Goal: Check status: Check status

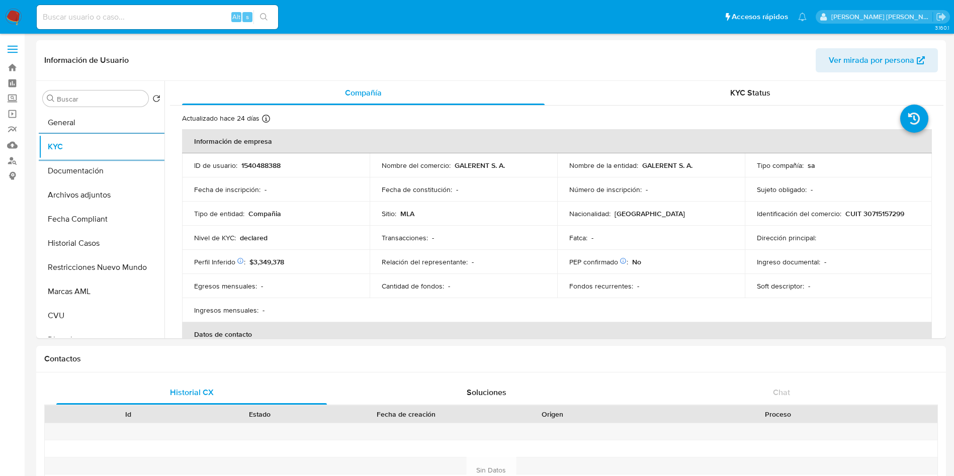
select select "10"
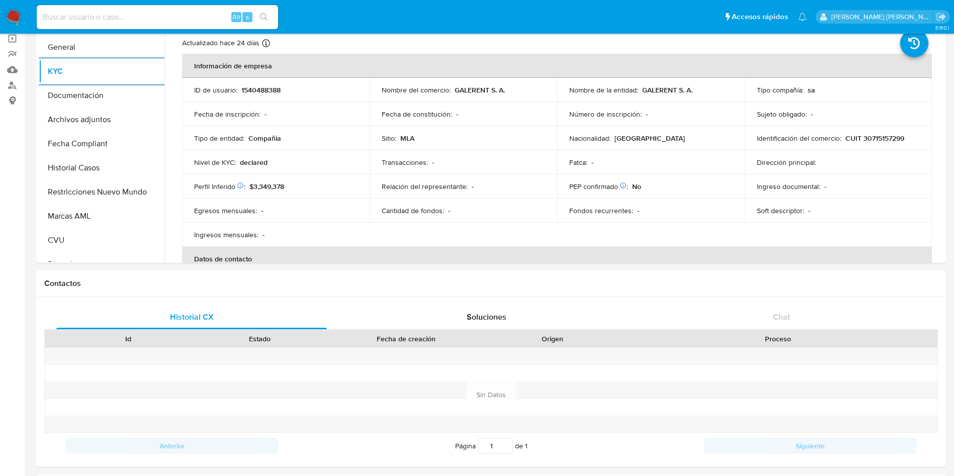
scroll to position [689, 0]
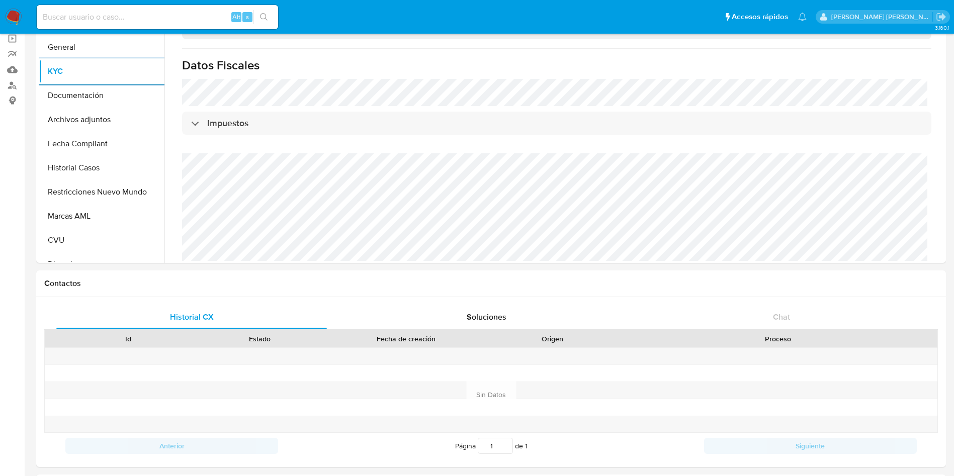
click at [108, 24] on div "Alt s" at bounding box center [158, 17] width 242 height 24
click at [117, 15] on input at bounding box center [158, 17] width 242 height 13
paste input "1146169436"
type input "1146169436"
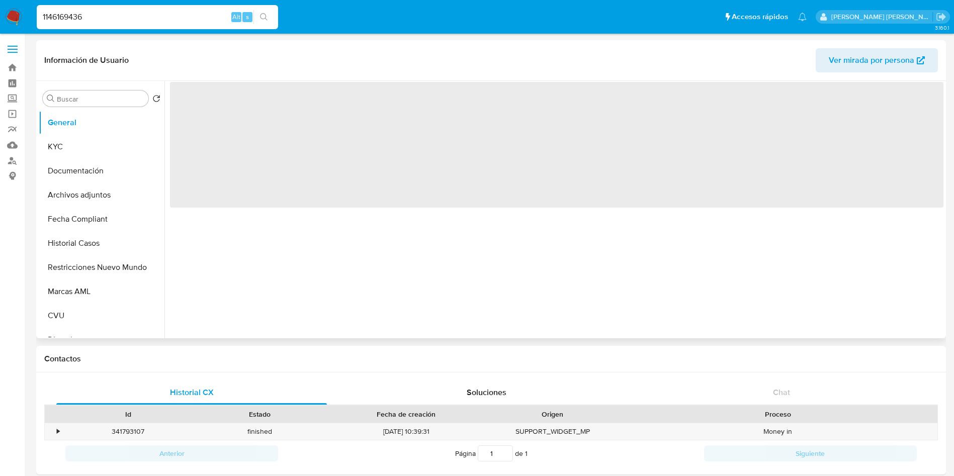
select select "10"
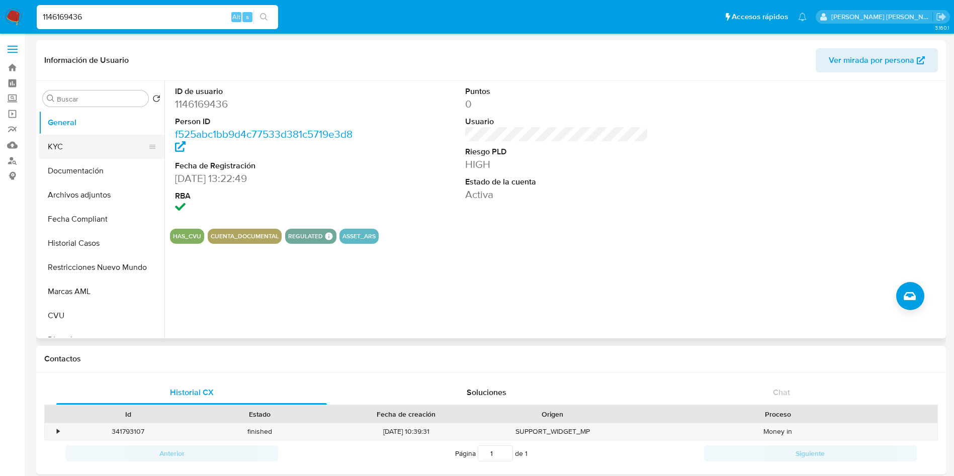
click at [72, 157] on button "KYC" at bounding box center [98, 147] width 118 height 24
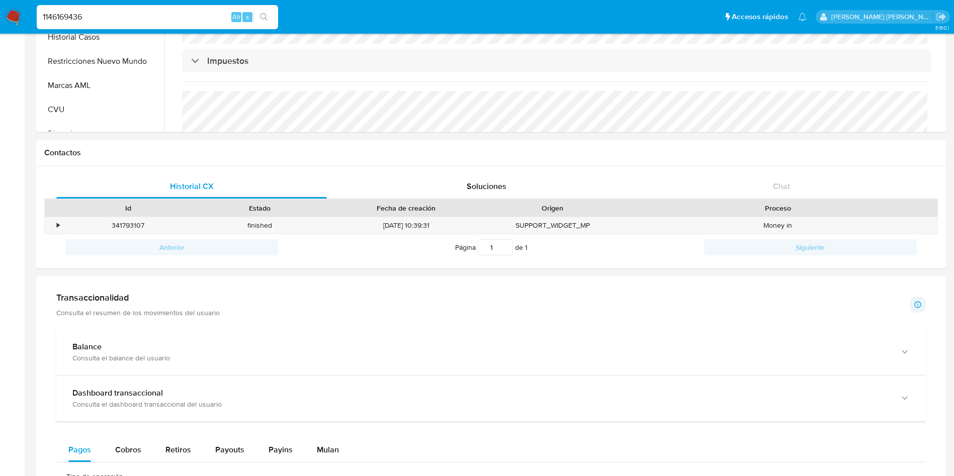
scroll to position [333, 0]
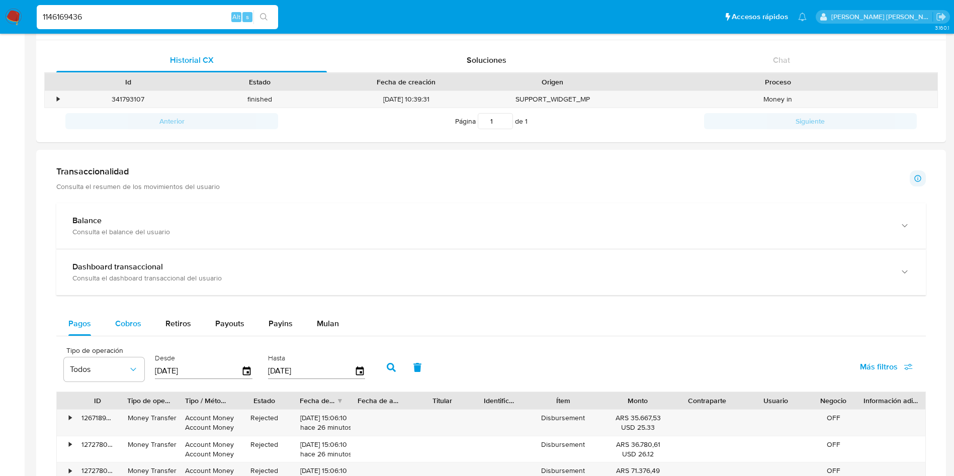
click at [135, 323] on span "Cobros" at bounding box center [128, 324] width 26 height 12
select select "10"
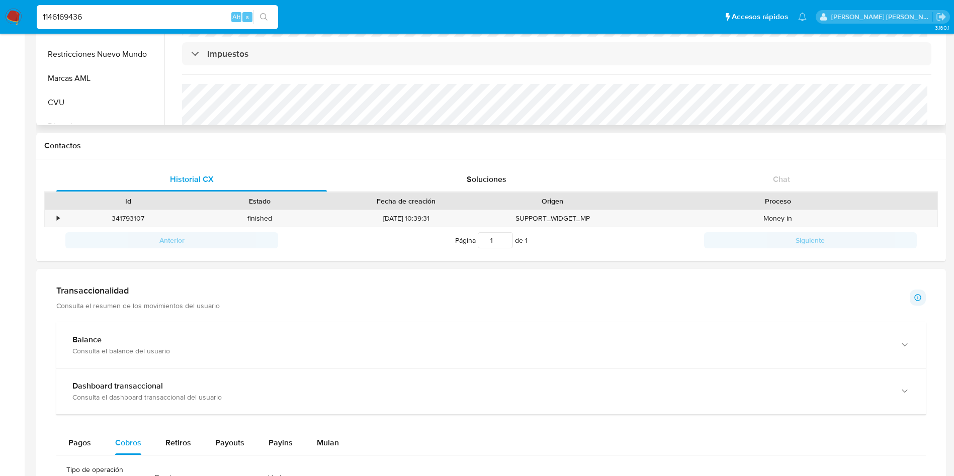
scroll to position [31, 0]
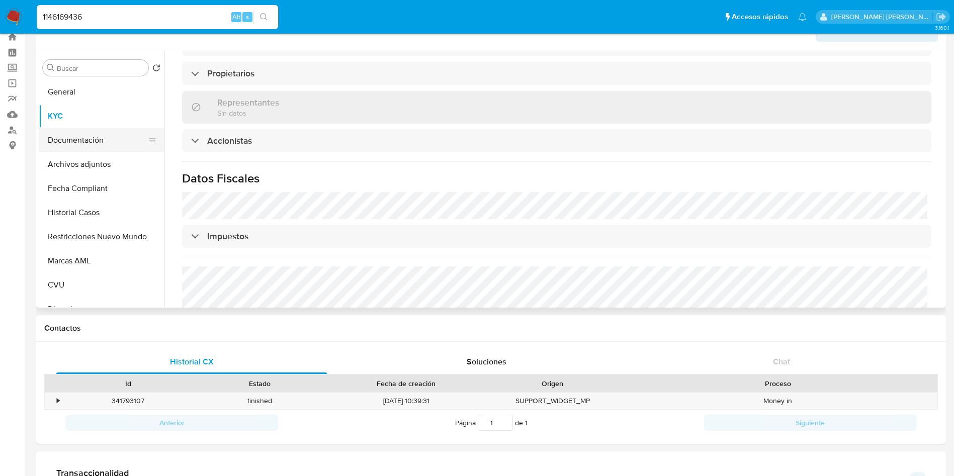
click at [92, 133] on button "Documentación" at bounding box center [98, 140] width 118 height 24
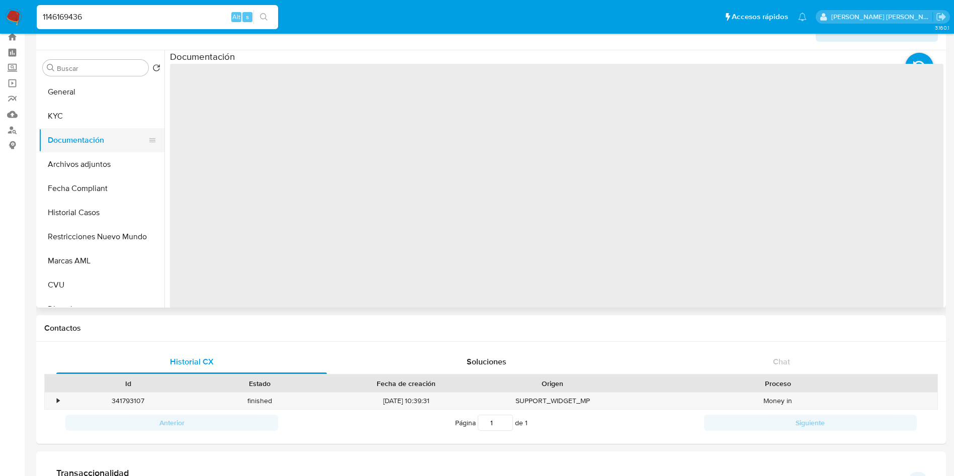
scroll to position [0, 0]
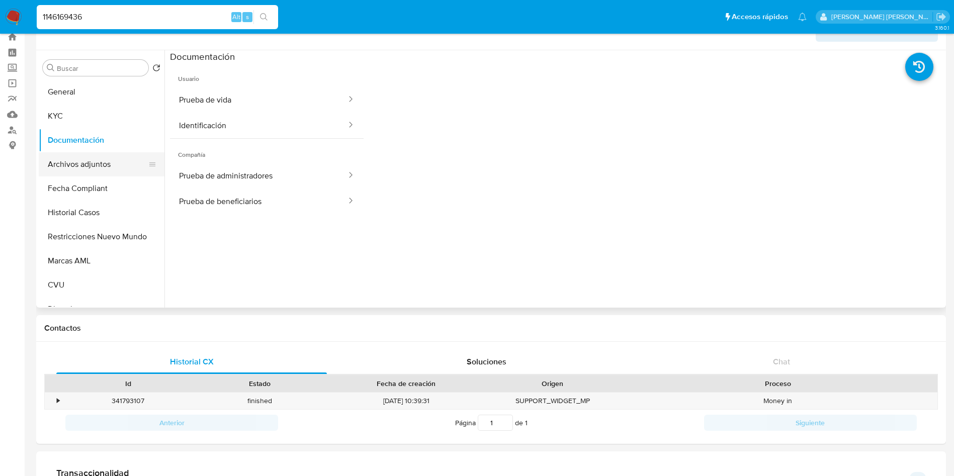
click at [71, 165] on button "Archivos adjuntos" at bounding box center [98, 164] width 118 height 24
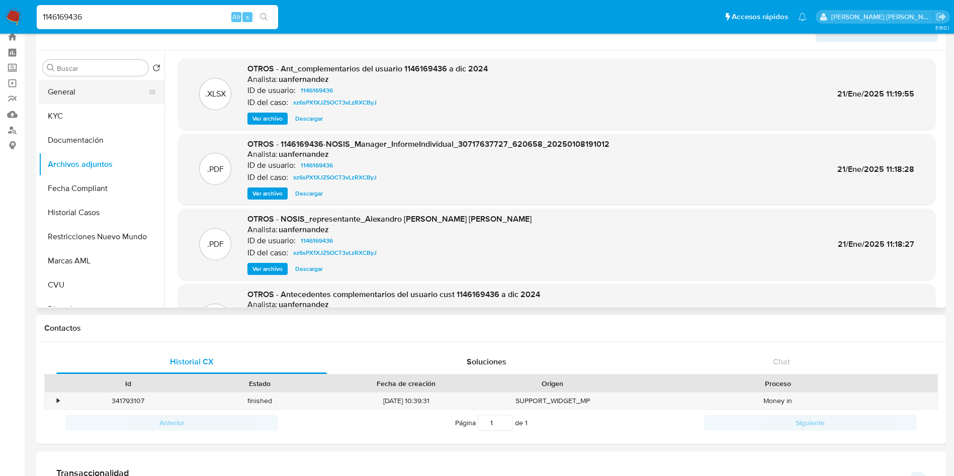
click at [82, 88] on button "General" at bounding box center [98, 92] width 118 height 24
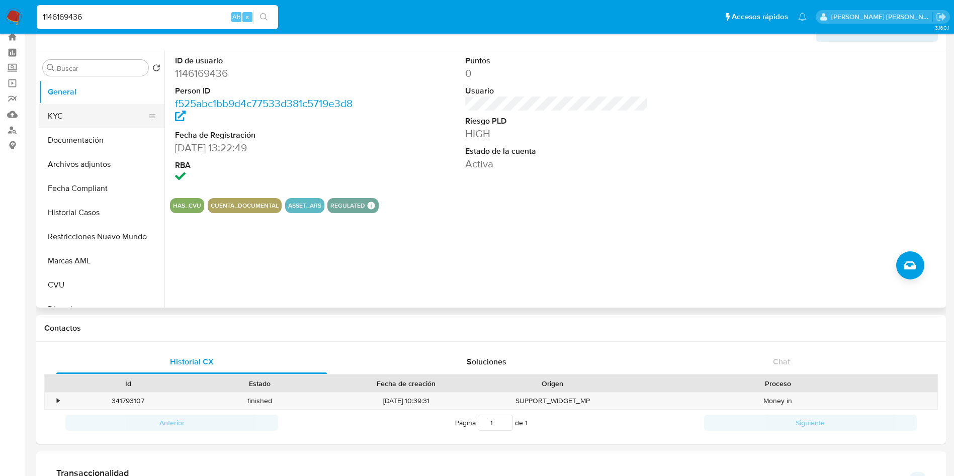
click at [96, 115] on button "KYC" at bounding box center [98, 116] width 118 height 24
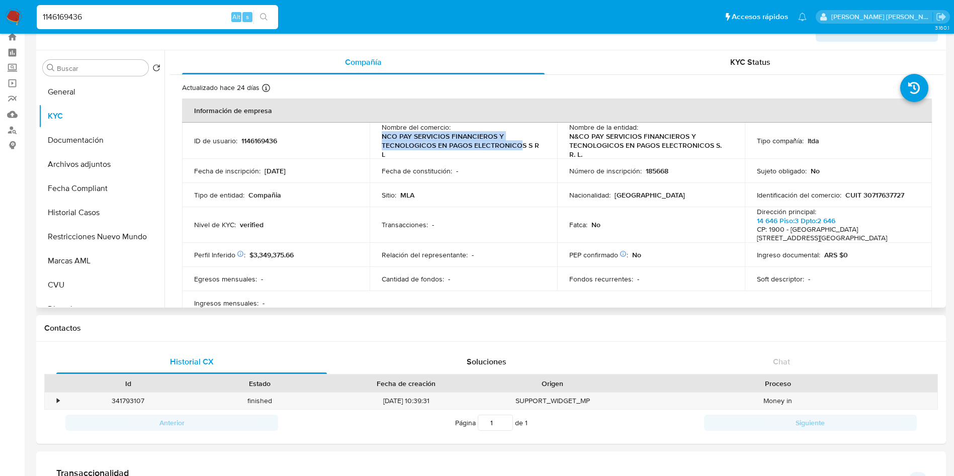
drag, startPoint x: 380, startPoint y: 138, endPoint x: 521, endPoint y: 143, distance: 141.0
click at [521, 143] on p "NCO PAY SERVICIOS FINANCIEROS Y TECNOLOGICOS EN PAGOS ELECTRONICOS S R L" at bounding box center [461, 145] width 159 height 27
copy p "NCO PAY SERVICIOS FINANCIEROS Y TECNOLOGICOS EN PAGOS ELECTRONICO"
drag, startPoint x: 905, startPoint y: 193, endPoint x: 859, endPoint y: 195, distance: 45.8
click at [859, 195] on div "Identificación del comercio : CUIT 30717637727" at bounding box center [839, 195] width 164 height 9
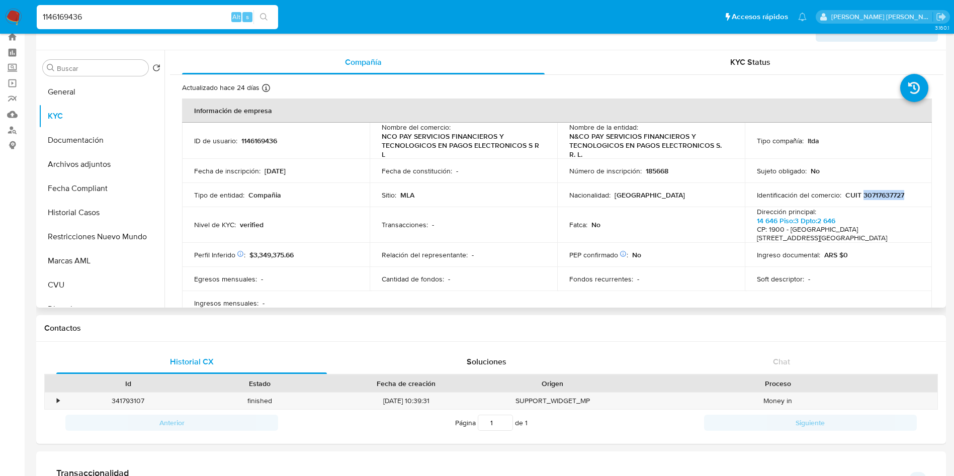
copy p "30717637727"
click at [101, 139] on button "Documentación" at bounding box center [98, 140] width 118 height 24
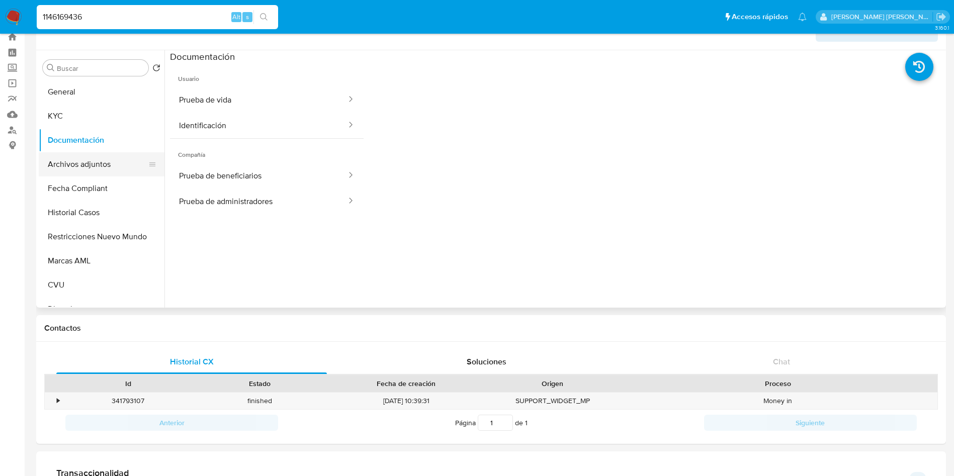
click at [91, 162] on button "Archivos adjuntos" at bounding box center [98, 164] width 118 height 24
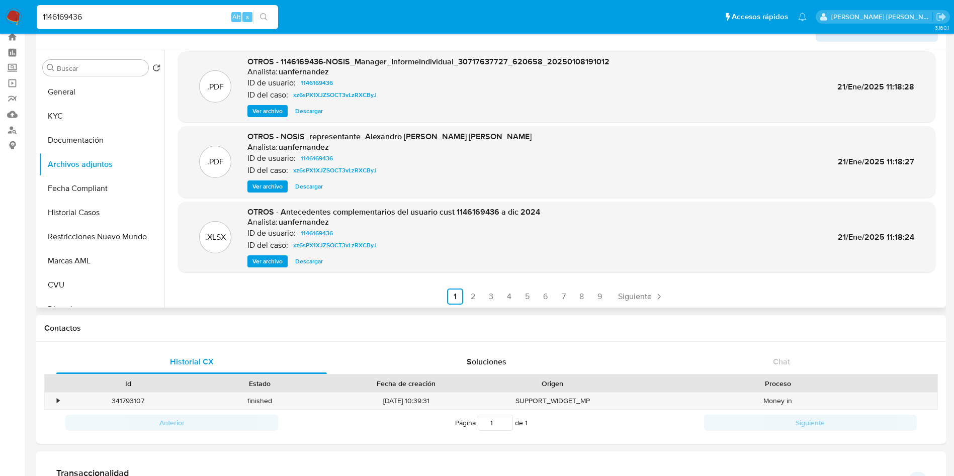
scroll to position [85, 0]
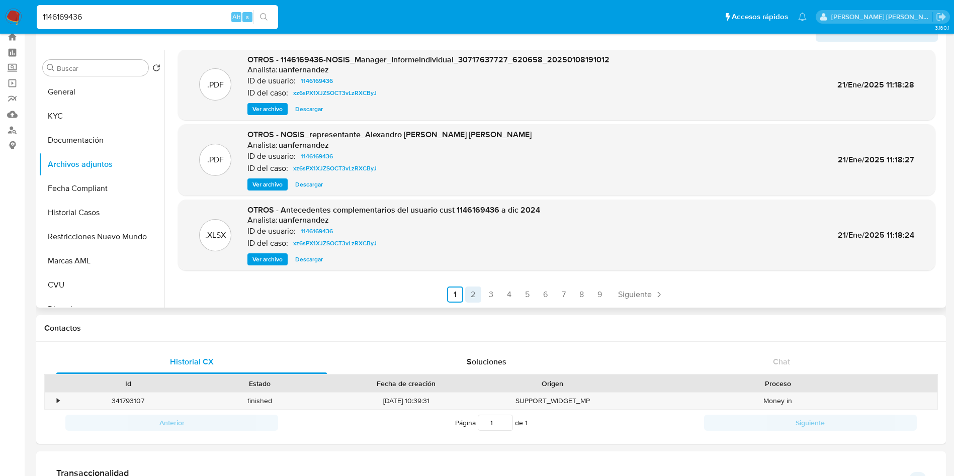
click at [475, 299] on link "2" at bounding box center [473, 295] width 16 height 16
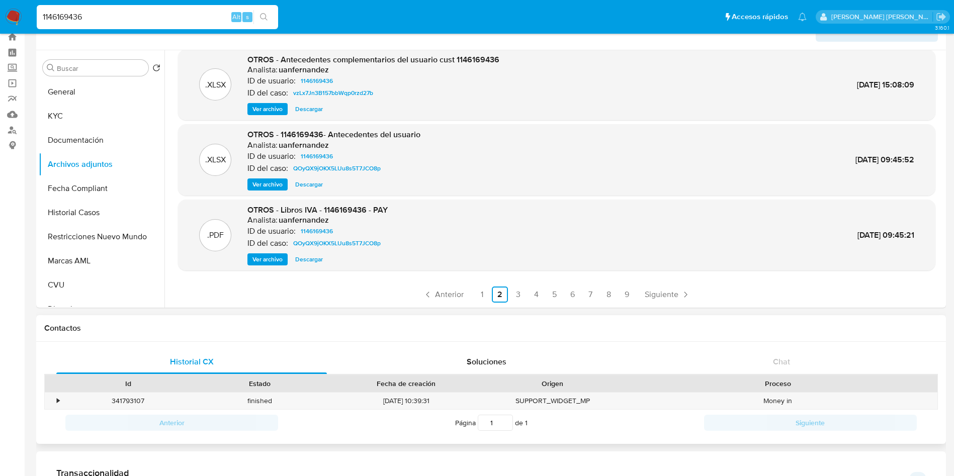
scroll to position [106, 0]
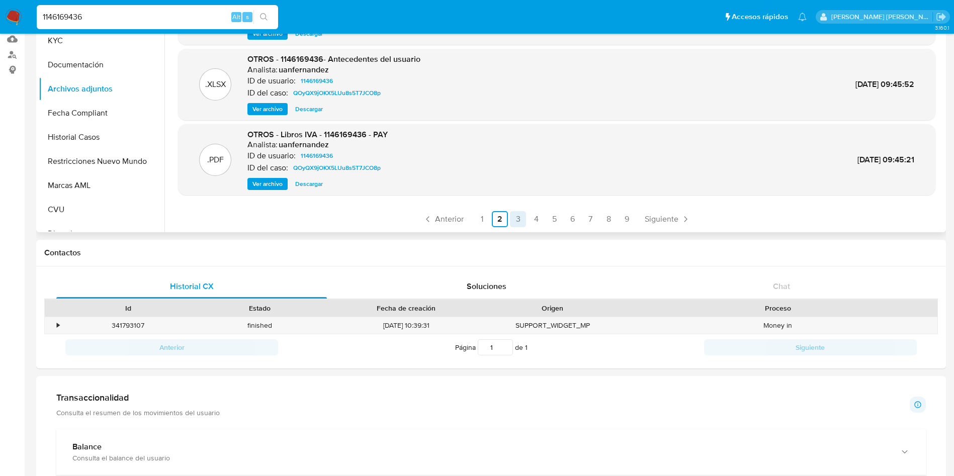
click at [512, 218] on link "3" at bounding box center [518, 219] width 16 height 16
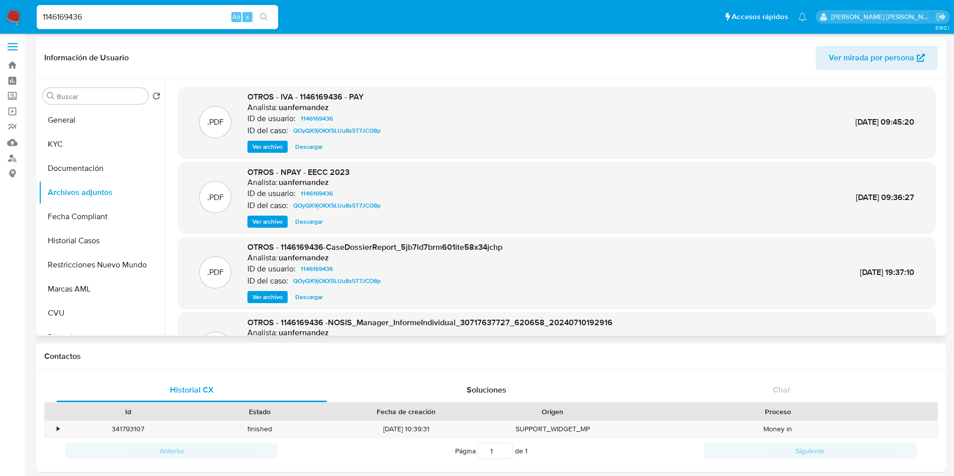
scroll to position [0, 0]
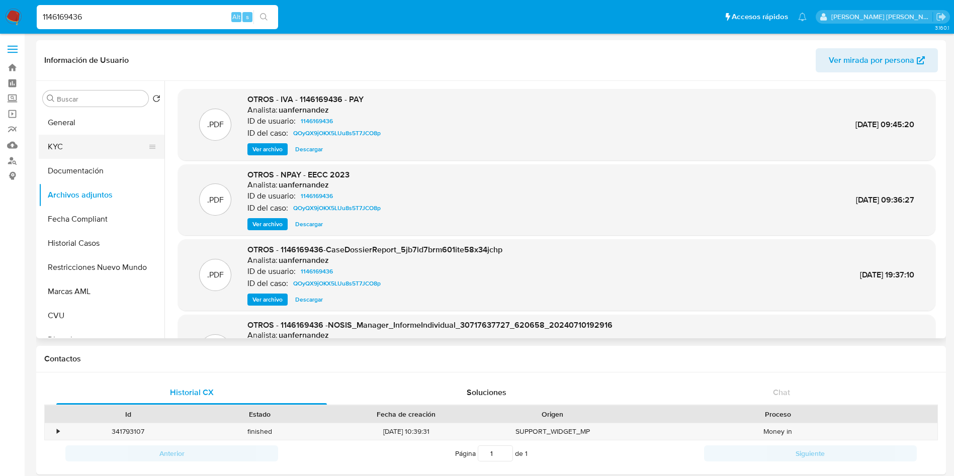
click at [108, 139] on button "KYC" at bounding box center [98, 147] width 118 height 24
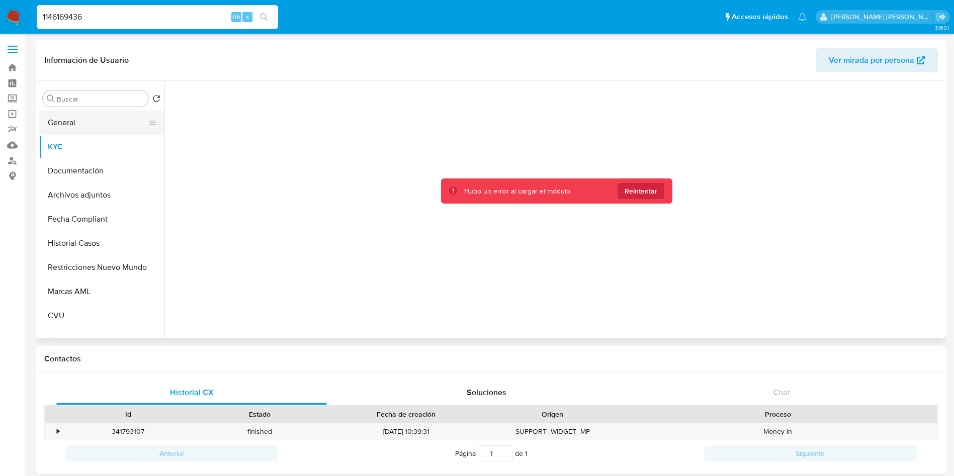
click at [74, 124] on button "General" at bounding box center [98, 123] width 118 height 24
